Goal: Task Accomplishment & Management: Complete application form

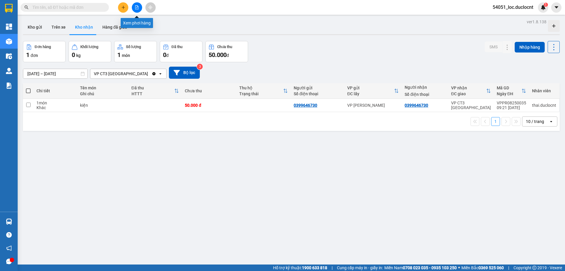
click at [120, 7] on button at bounding box center [123, 7] width 10 height 10
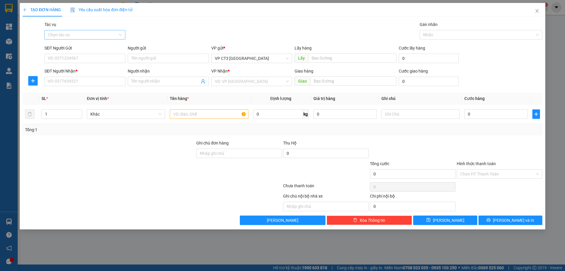
click at [102, 34] on input "Tác vụ" at bounding box center [83, 34] width 70 height 9
click at [91, 56] on div "Nhập hàng kho nhận" at bounding box center [85, 56] width 74 height 6
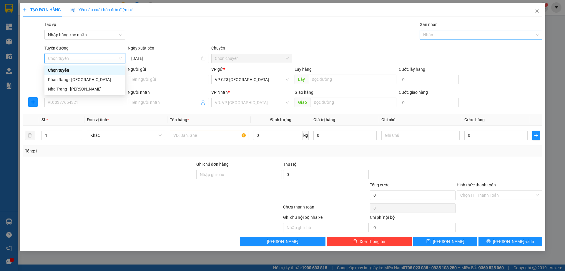
click at [458, 37] on div at bounding box center [478, 34] width 114 height 7
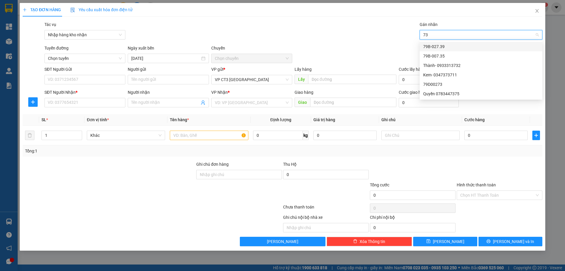
type input "735"
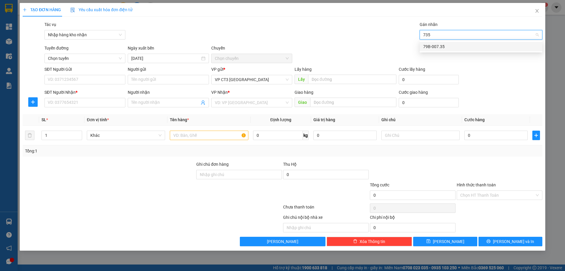
click at [455, 50] on div "79B-007.35" at bounding box center [481, 46] width 123 height 9
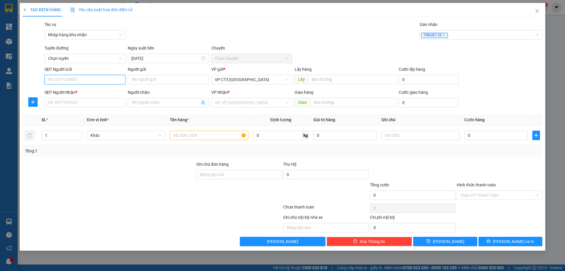
click at [97, 80] on input "SĐT Người Gửi" at bounding box center [84, 79] width 81 height 9
type input "0342346626"
click at [155, 82] on input "Người gửi" at bounding box center [168, 79] width 81 height 9
type input "Linh NT"
click at [103, 102] on input "SĐT Người Nhận *" at bounding box center [84, 102] width 81 height 9
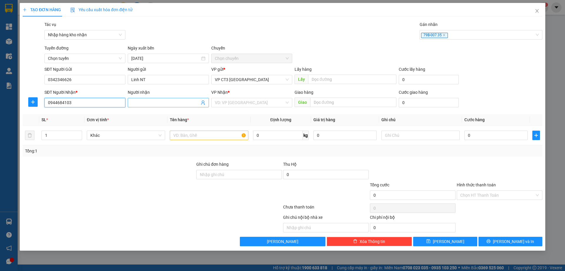
type input "0944684103"
click at [142, 102] on input "Người nhận" at bounding box center [165, 102] width 68 height 6
type input "/"
type input "Huyền Như PR"
click at [209, 135] on input "text" at bounding box center [209, 134] width 78 height 9
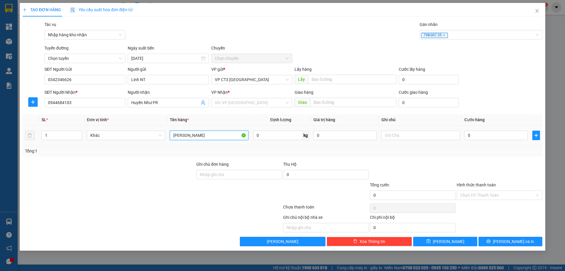
type input "[PERSON_NAME]"
click at [247, 103] on input "search" at bounding box center [250, 102] width 70 height 9
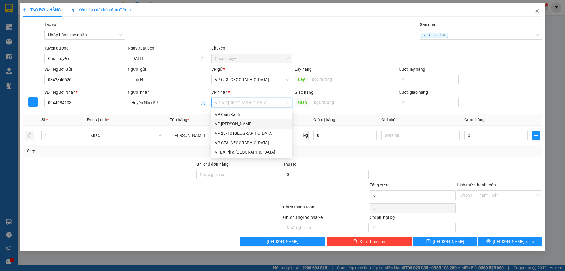
click at [245, 123] on div "VP [PERSON_NAME]" at bounding box center [252, 123] width 74 height 6
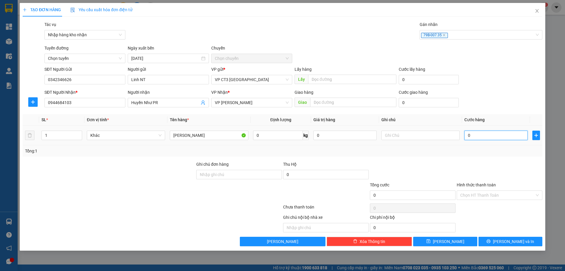
click at [506, 137] on input "0" at bounding box center [496, 134] width 63 height 9
type input "3"
type input "30"
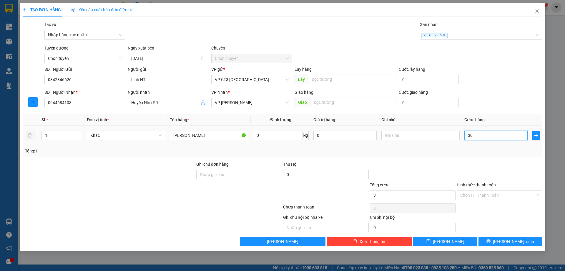
type input "30"
type input "300"
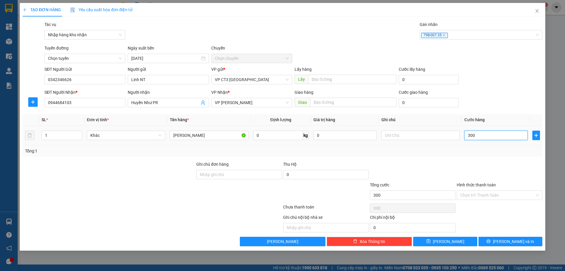
type input "3.000"
type input "30.000"
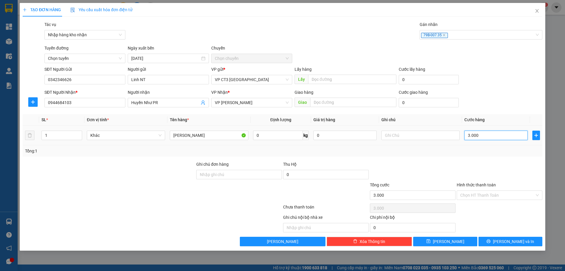
type input "30.000"
click at [507, 192] on input "Hình thức thanh toán" at bounding box center [498, 195] width 75 height 9
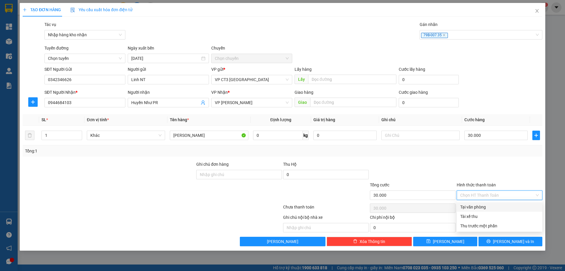
click at [522, 150] on div "Tổng: 1" at bounding box center [282, 151] width 515 height 6
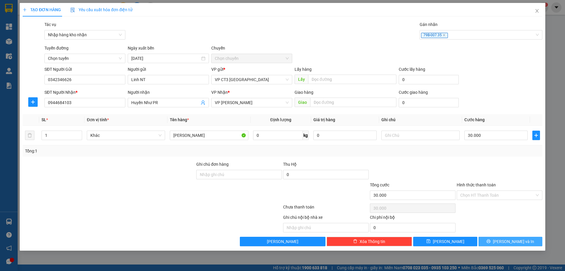
click at [522, 239] on span "[PERSON_NAME] và In" at bounding box center [513, 241] width 41 height 6
click at [75, 56] on span "Chọn tuyến" at bounding box center [85, 58] width 74 height 9
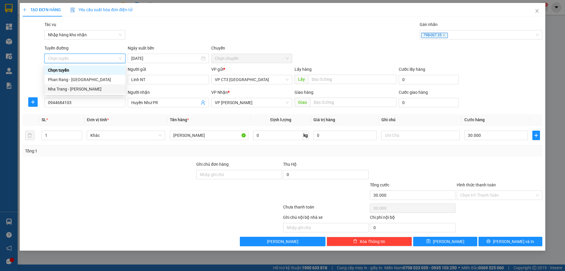
click at [81, 91] on div "Nha Trang - [PERSON_NAME]" at bounding box center [85, 89] width 74 height 6
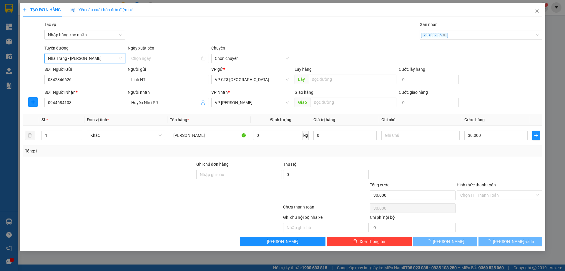
type input "[DATE]"
click at [242, 57] on span "04:30" at bounding box center [252, 58] width 74 height 9
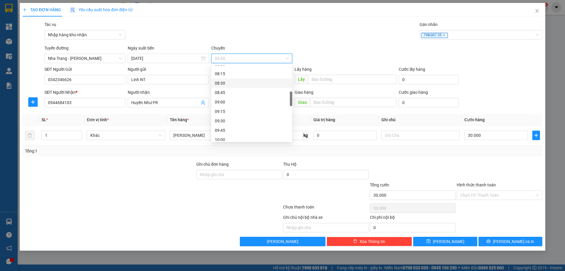
scroll to position [177, 0]
click at [236, 112] on div "10:00" at bounding box center [252, 110] width 74 height 6
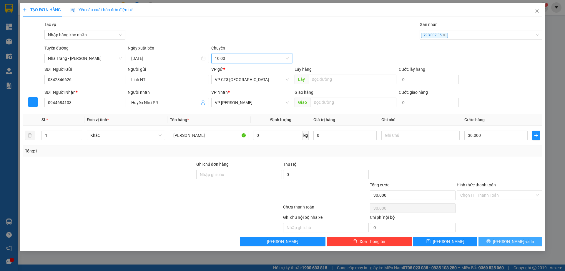
click at [522, 243] on span "[PERSON_NAME] và In" at bounding box center [513, 241] width 41 height 6
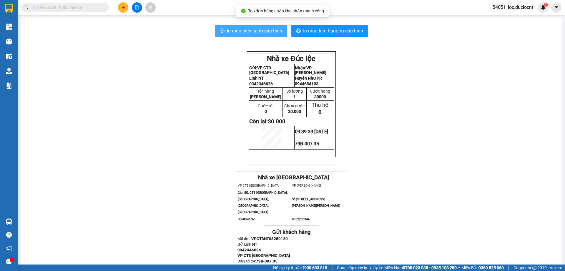
click at [257, 29] on span "In mẫu biên lai tự cấu hình" at bounding box center [254, 30] width 55 height 7
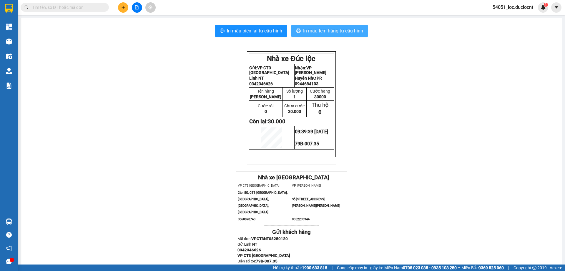
click at [334, 26] on button "In mẫu tem hàng tự cấu hình" at bounding box center [330, 31] width 77 height 12
